Goal: Navigation & Orientation: Find specific page/section

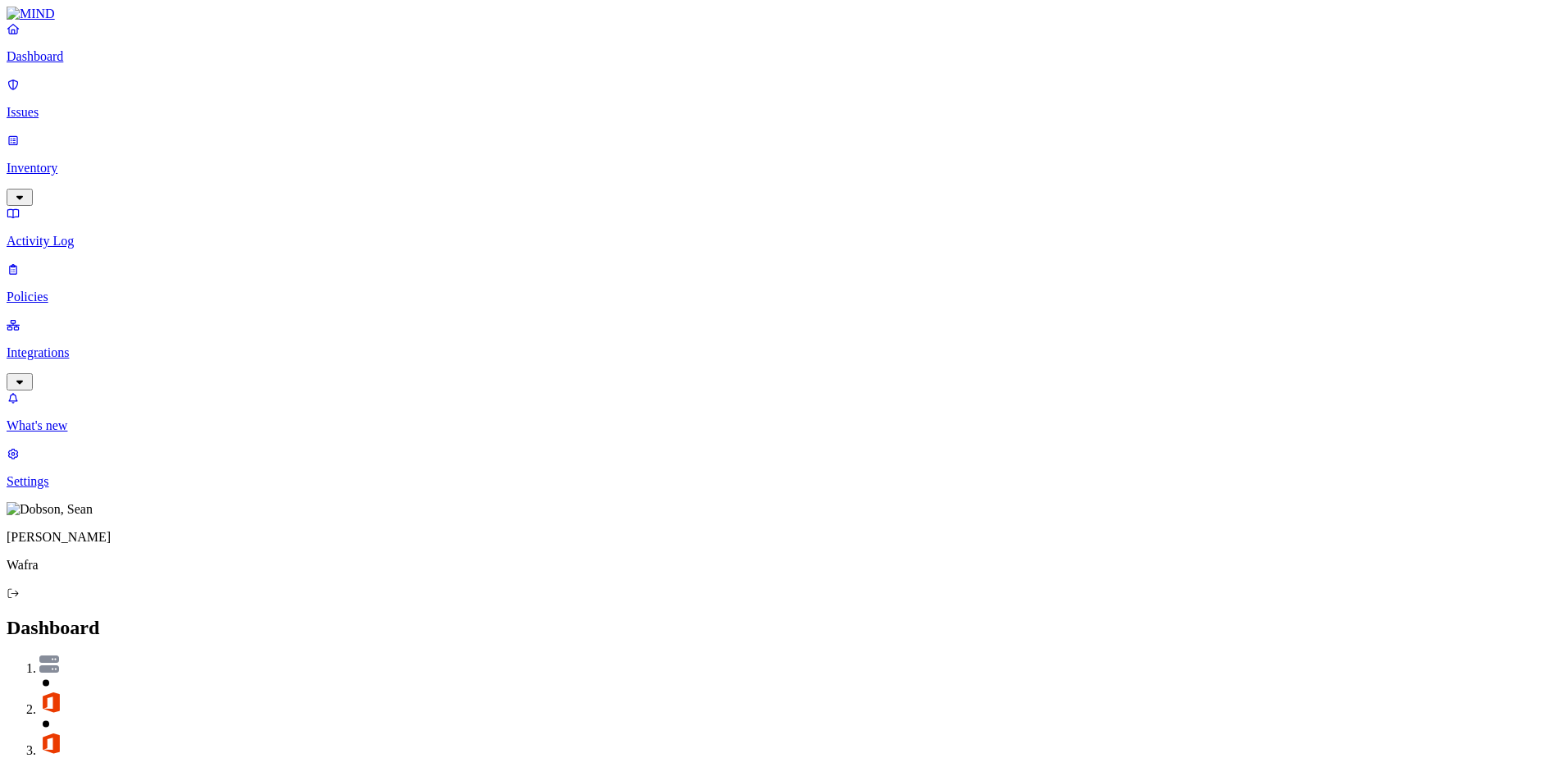
click at [73, 290] on p "Policies" at bounding box center [783, 297] width 1555 height 15
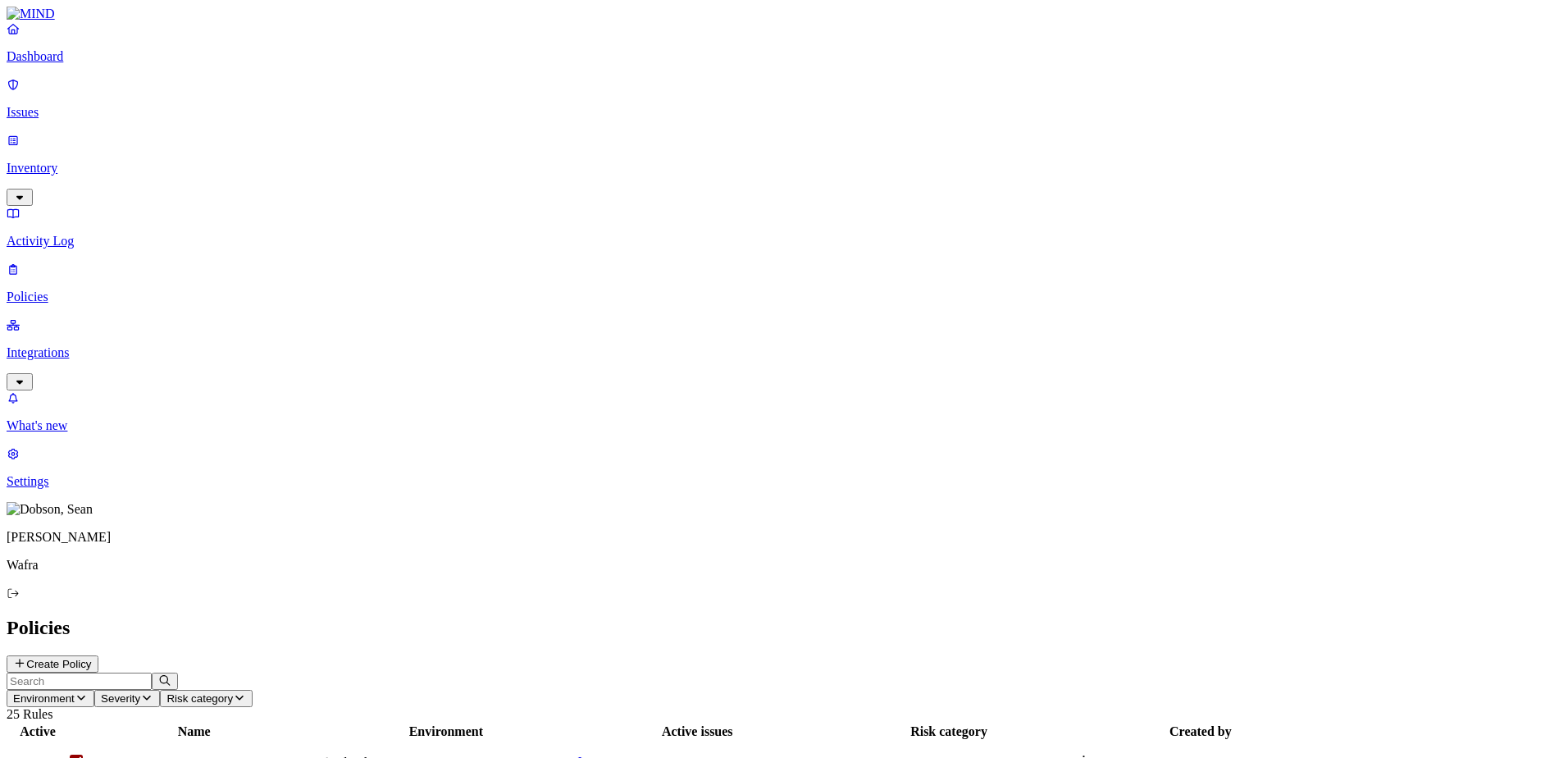
click at [73, 345] on p "Integrations" at bounding box center [783, 352] width 1555 height 15
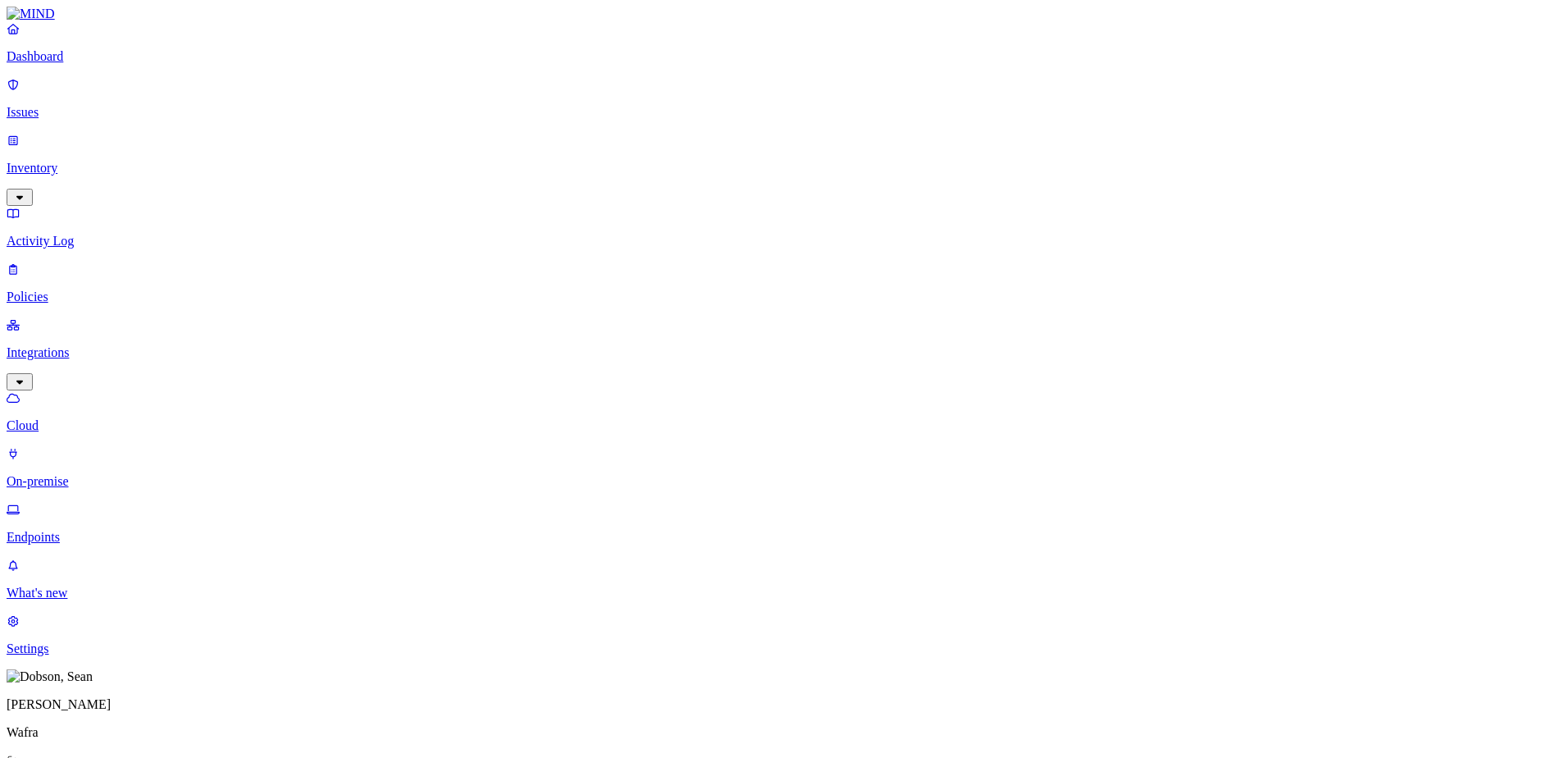
click at [91, 530] on p "Endpoints" at bounding box center [783, 537] width 1555 height 15
click at [86, 161] on p "Inventory" at bounding box center [783, 168] width 1555 height 15
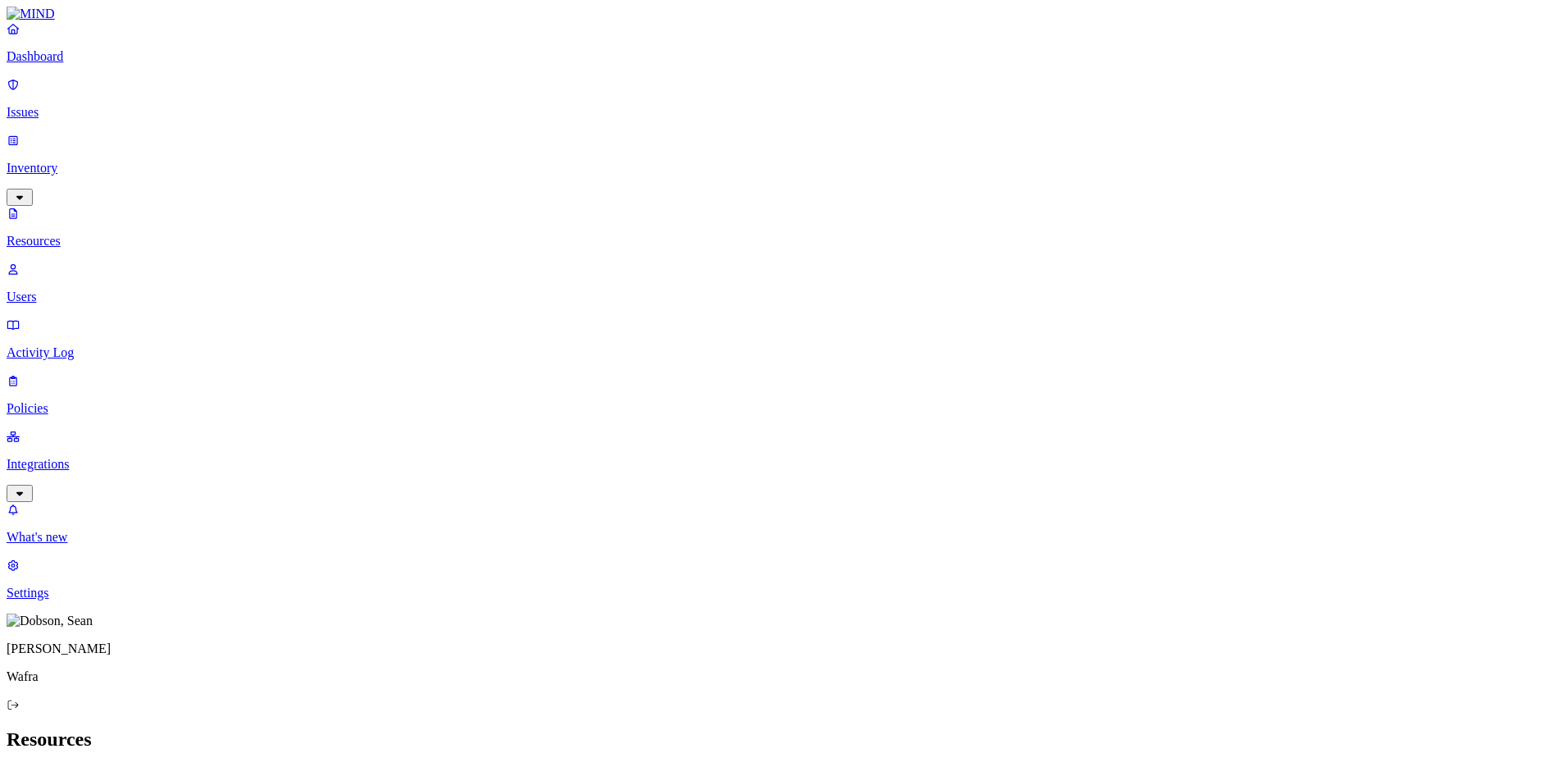
click at [74, 64] on p "Dashboard" at bounding box center [783, 56] width 1555 height 15
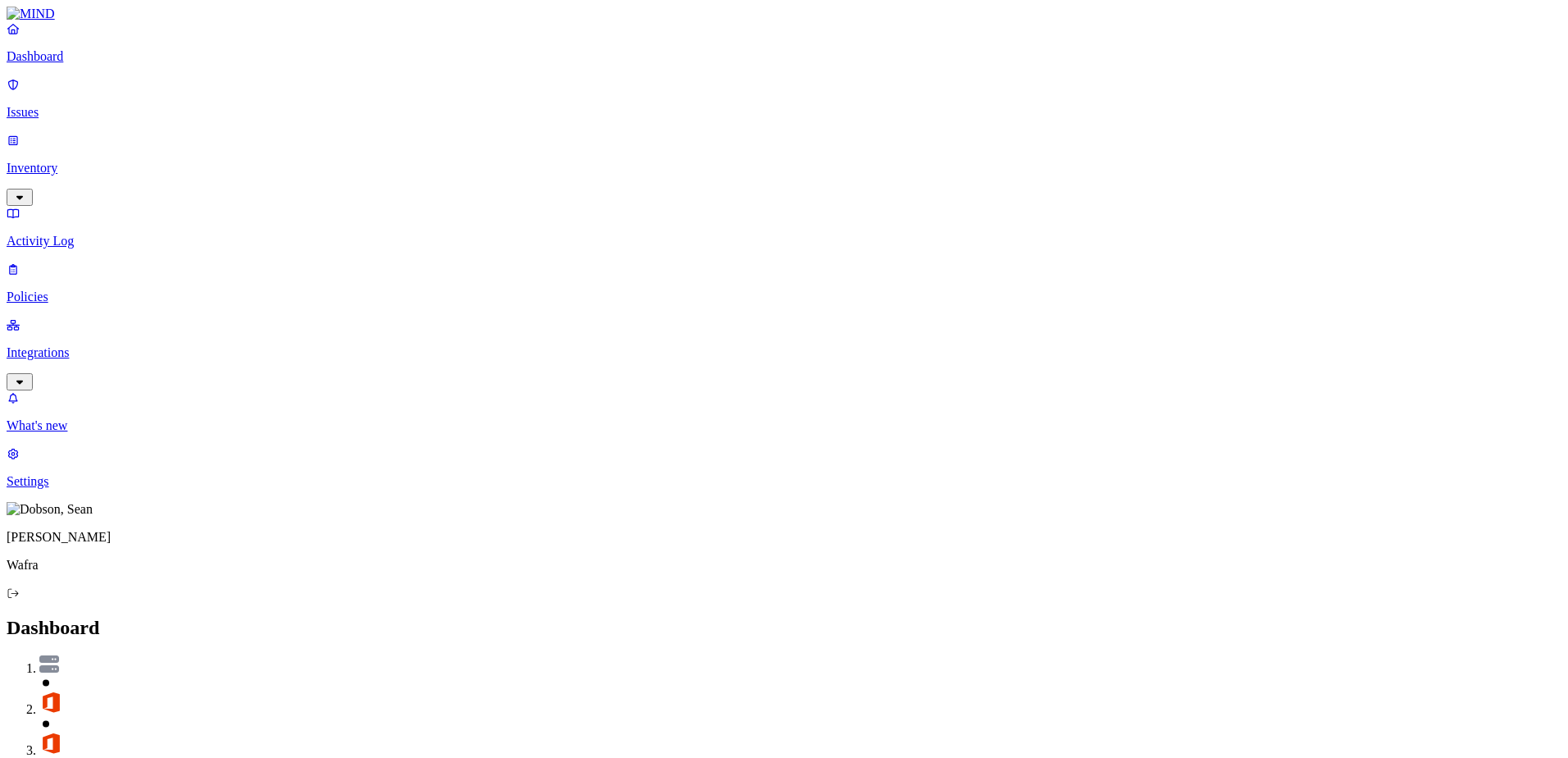
click at [69, 290] on p "Policies" at bounding box center [783, 297] width 1555 height 15
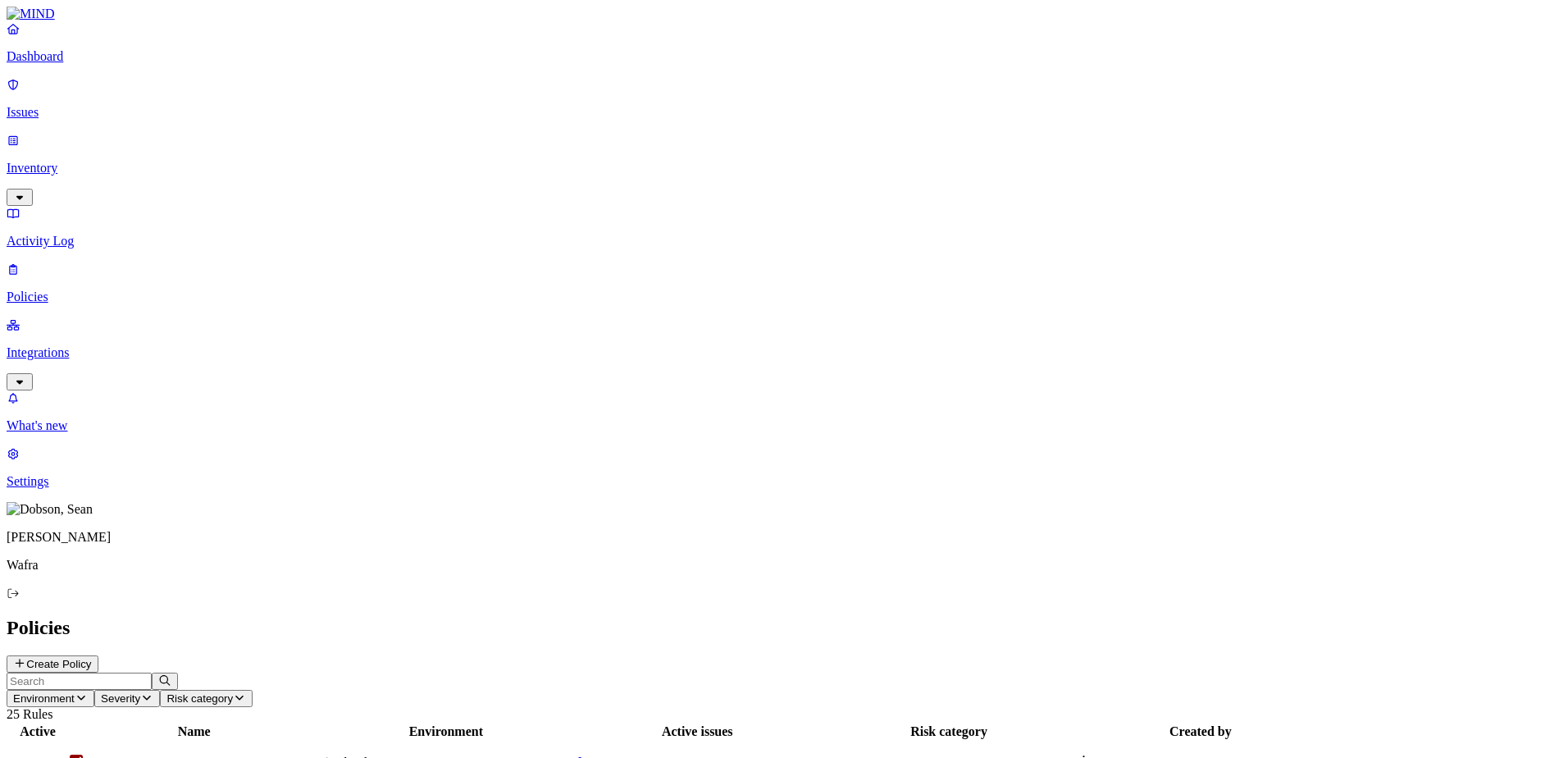
scroll to position [191, 0]
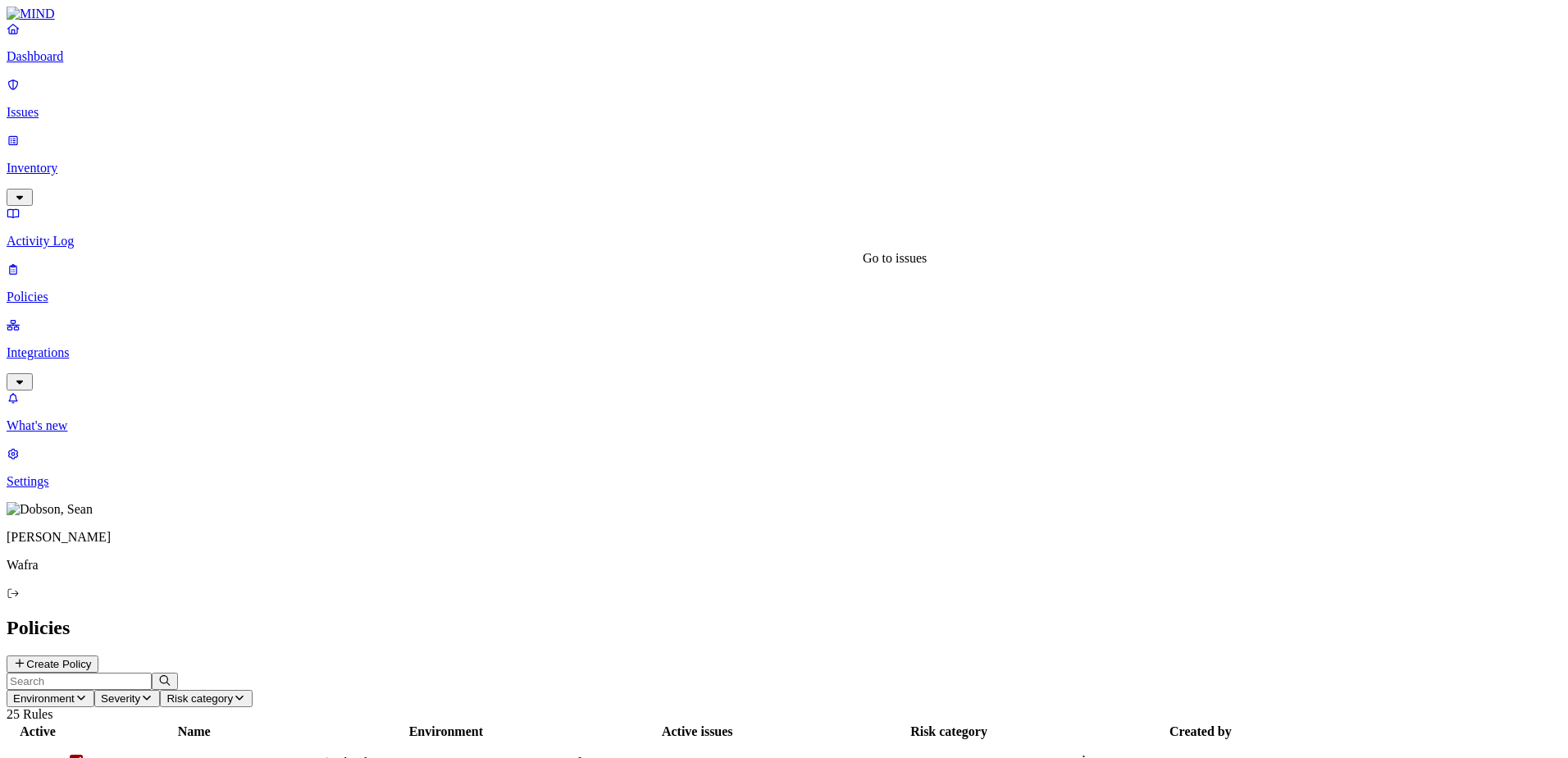
scroll to position [191, 0]
click at [18, 597] on icon at bounding box center [13, 592] width 11 height 9
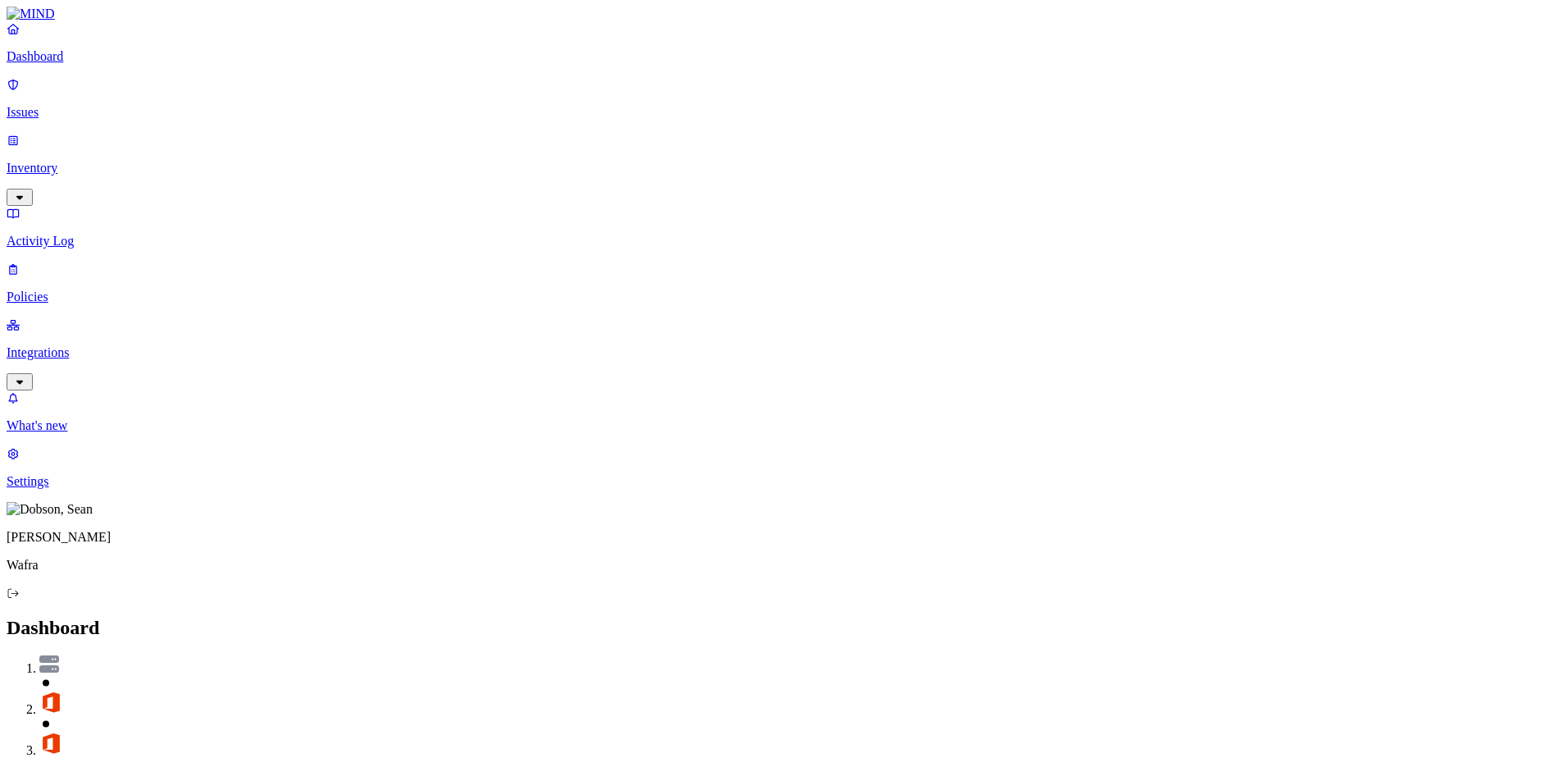
click at [66, 345] on p "Integrations" at bounding box center [783, 352] width 1555 height 15
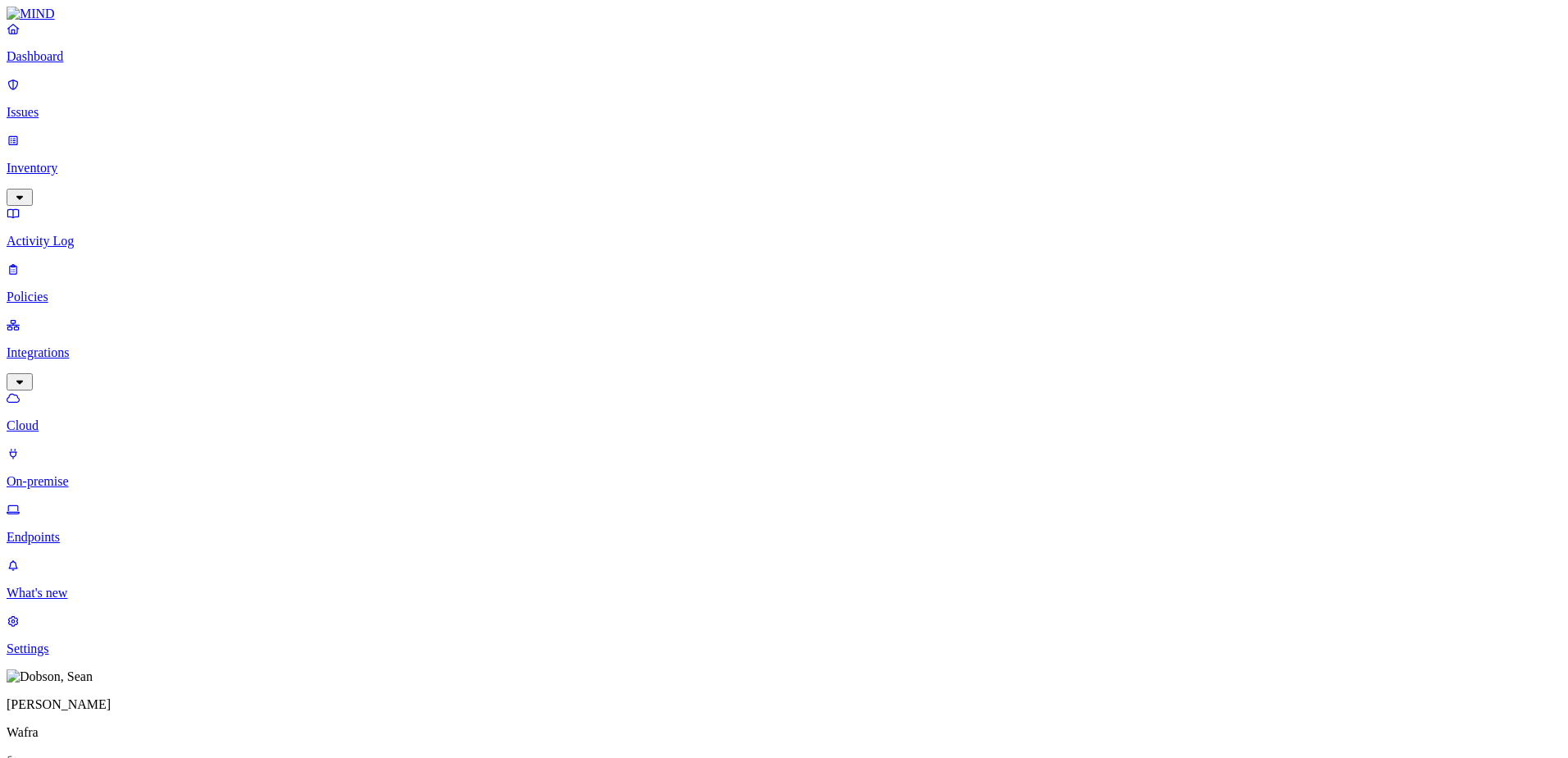
click at [71, 290] on p "Policies" at bounding box center [783, 297] width 1555 height 15
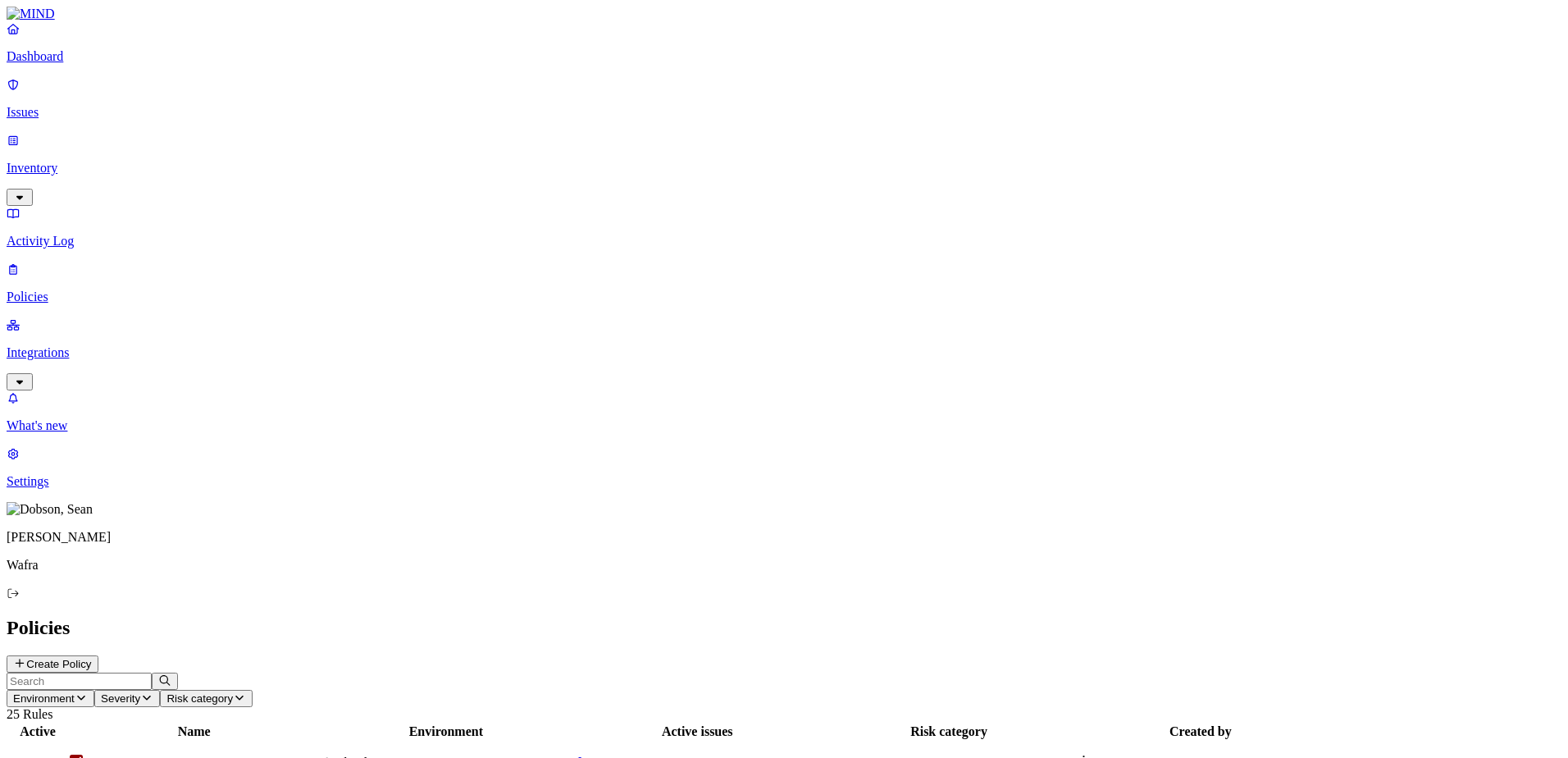
click at [74, 234] on p "Activity Log" at bounding box center [783, 241] width 1555 height 15
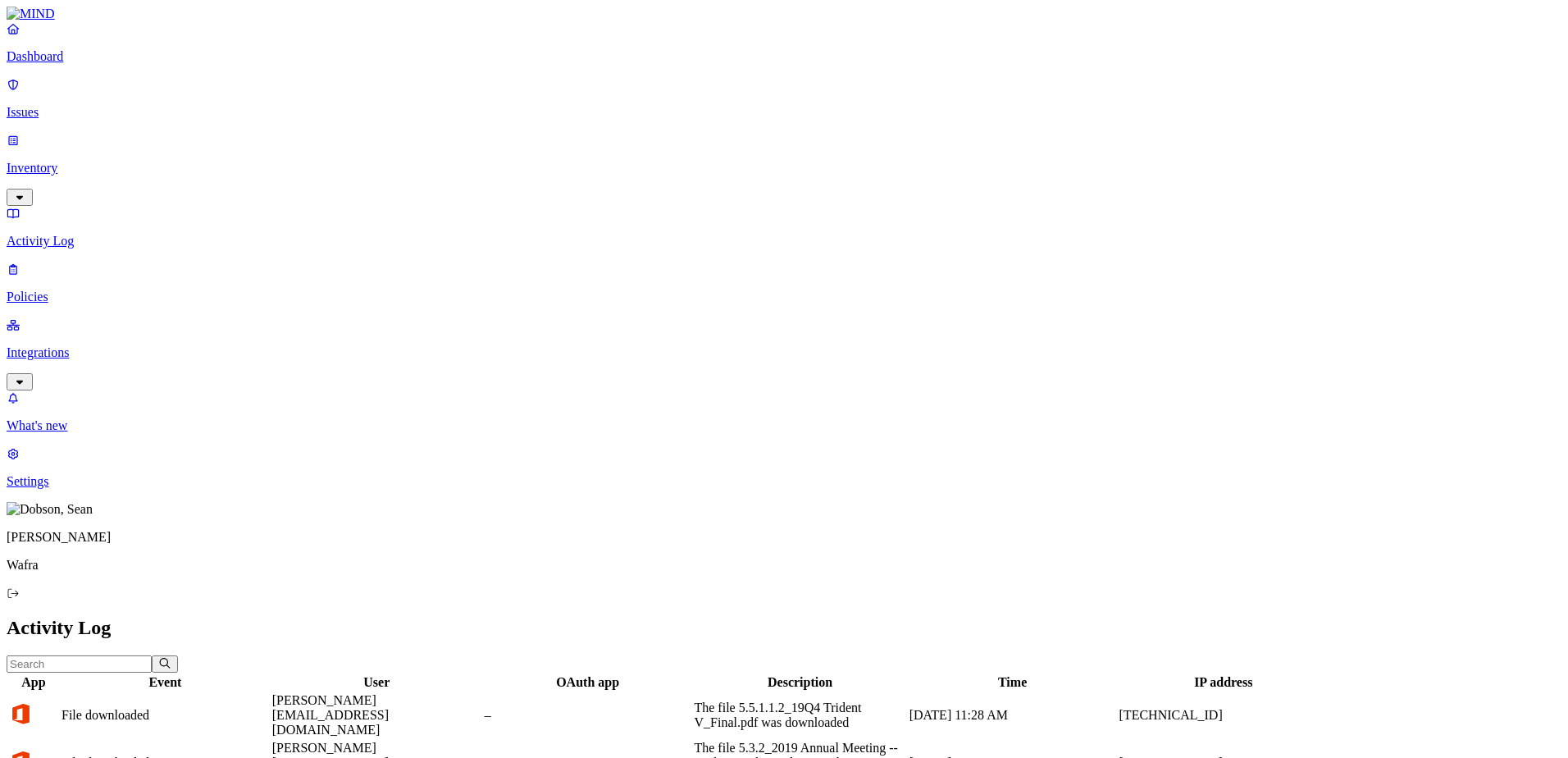
drag, startPoint x: 1491, startPoint y: 10, endPoint x: 70, endPoint y: 99, distance: 1423.8
click at [70, 105] on p "Issues" at bounding box center [783, 112] width 1555 height 15
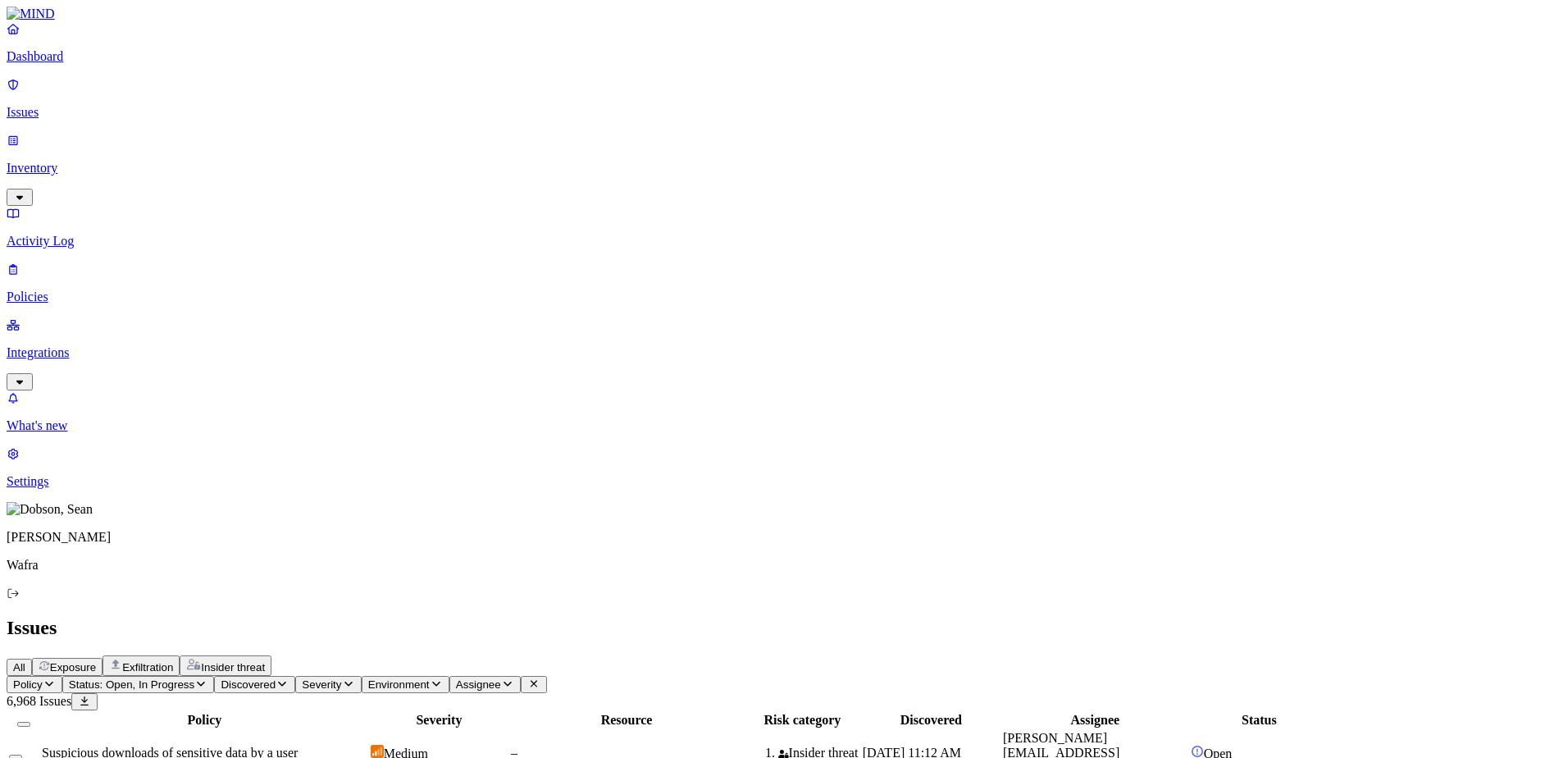
click at [78, 64] on p "Dashboard" at bounding box center [783, 56] width 1555 height 15
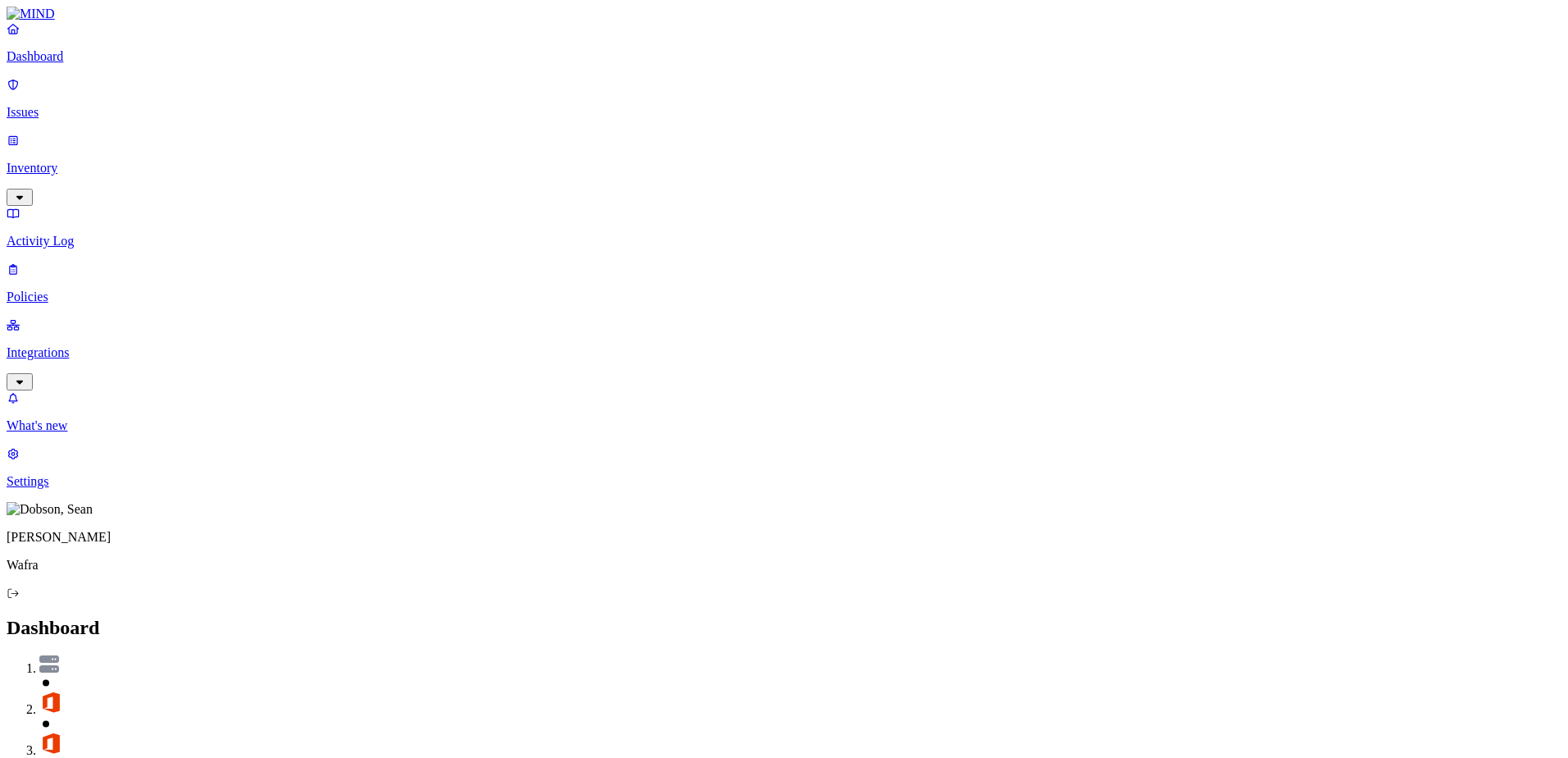
click at [62, 105] on p "Issues" at bounding box center [783, 112] width 1555 height 15
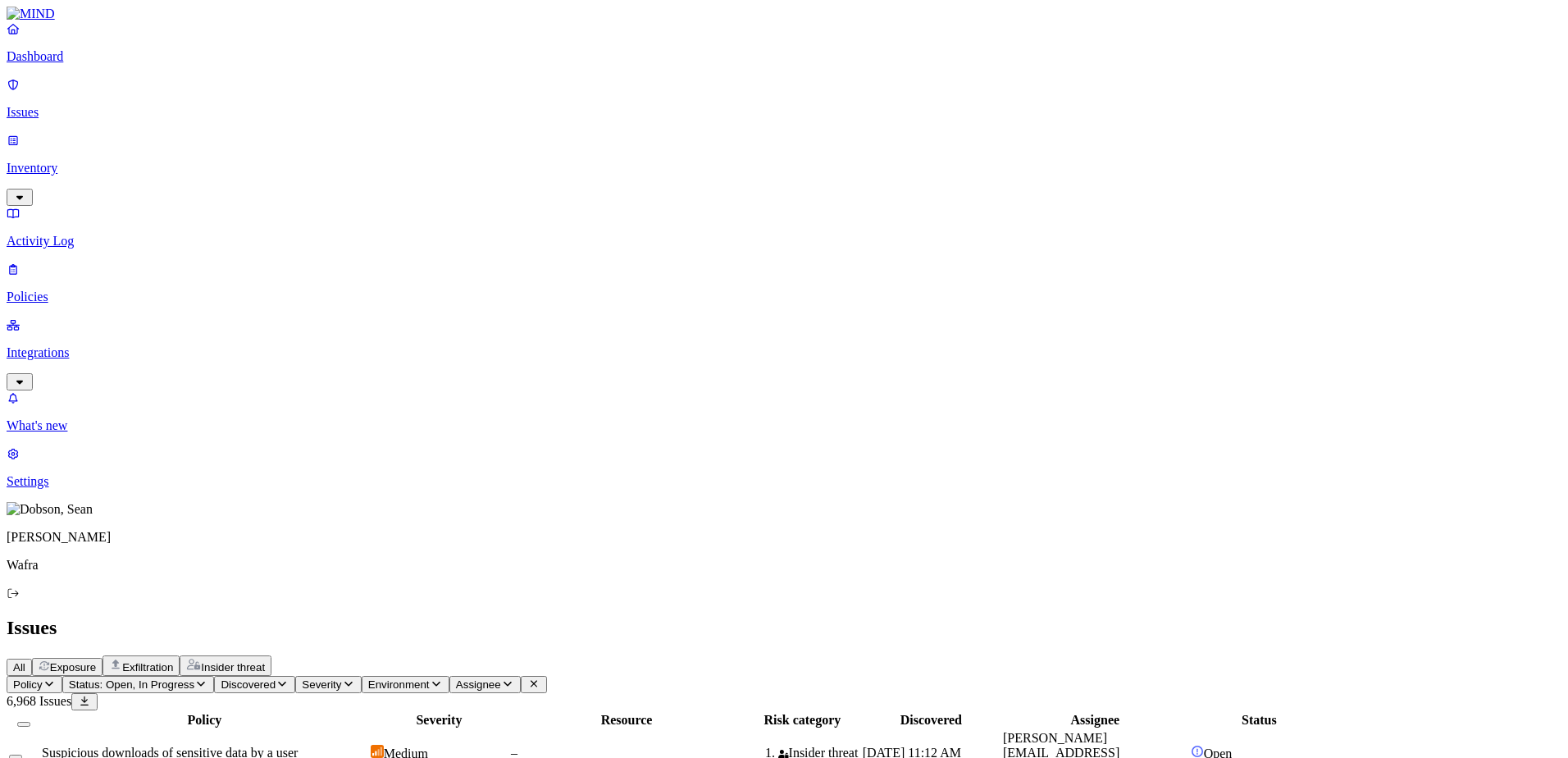
click at [94, 64] on p "Dashboard" at bounding box center [783, 56] width 1555 height 15
